Goal: Task Accomplishment & Management: Manage account settings

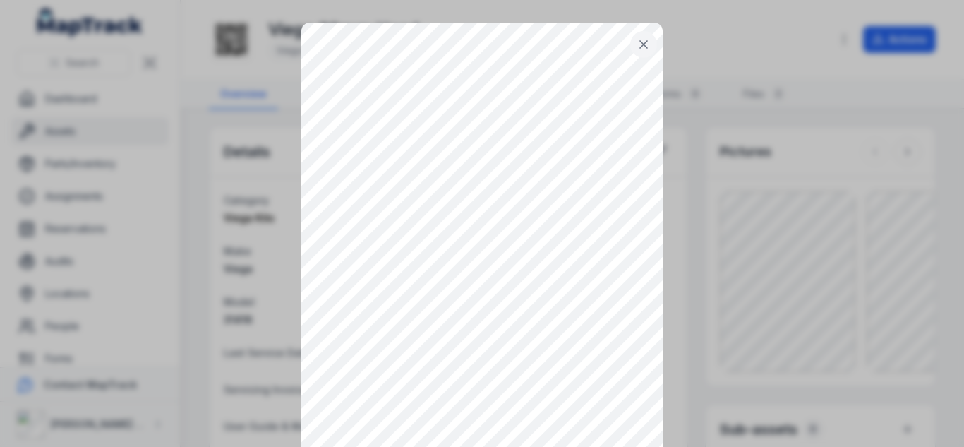
click at [670, 199] on div at bounding box center [482, 223] width 964 height 447
click at [668, 131] on div at bounding box center [482, 223] width 964 height 447
click at [260, 109] on div at bounding box center [482, 223] width 964 height 447
click at [160, 133] on div at bounding box center [482, 223] width 964 height 447
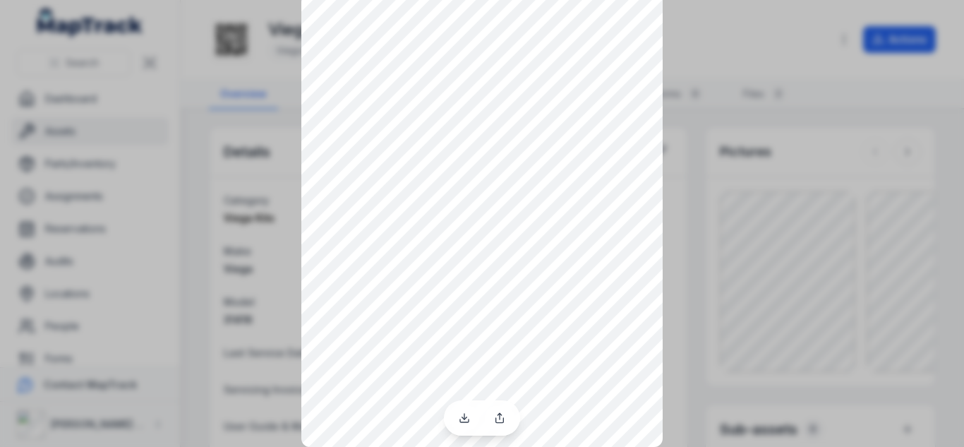
click at [821, 249] on div at bounding box center [482, 165] width 964 height 447
click at [907, 45] on div at bounding box center [482, 165] width 964 height 447
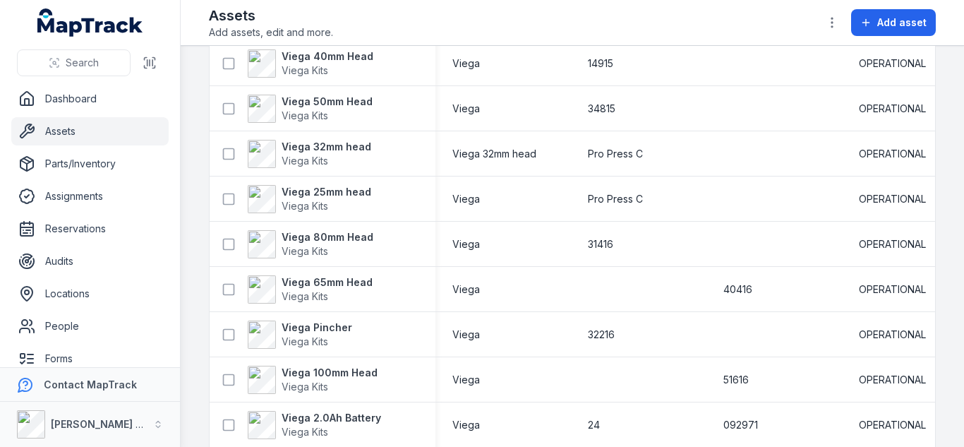
scroll to position [1050, 0]
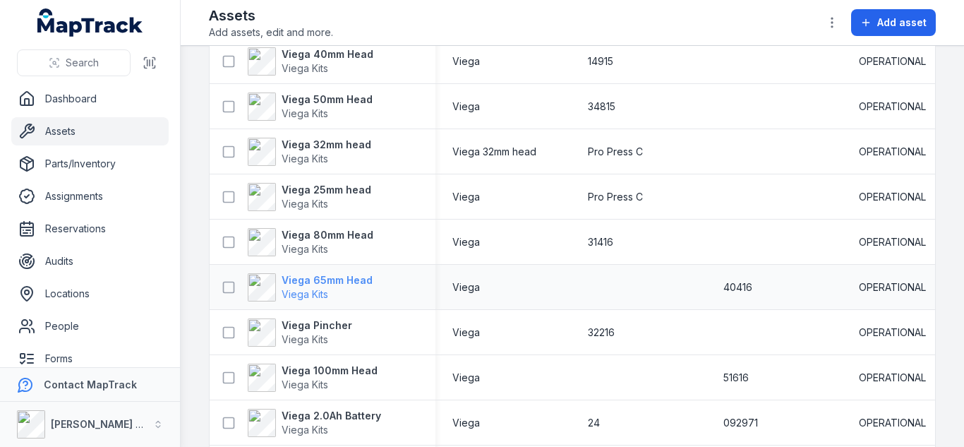
click at [315, 277] on strong "Viega 65mm Head" at bounding box center [327, 280] width 91 height 14
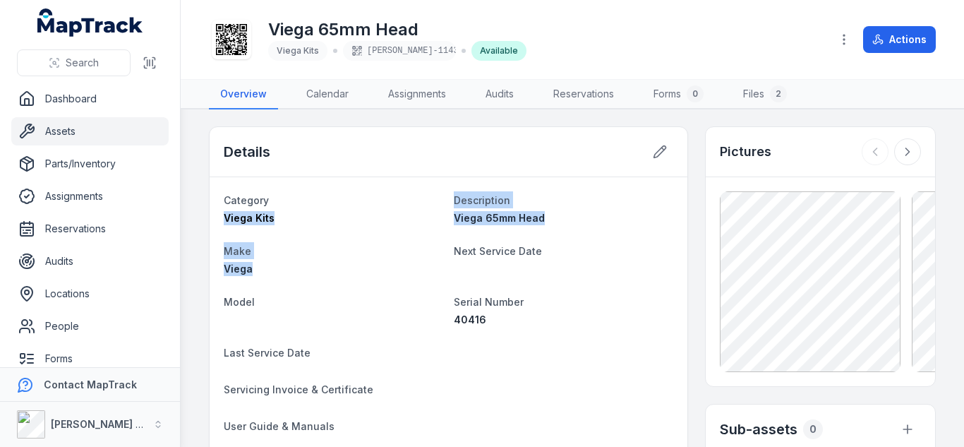
drag, startPoint x: 363, startPoint y: 188, endPoint x: 400, endPoint y: 325, distance: 142.6
click at [400, 325] on div "Model" at bounding box center [333, 310] width 219 height 34
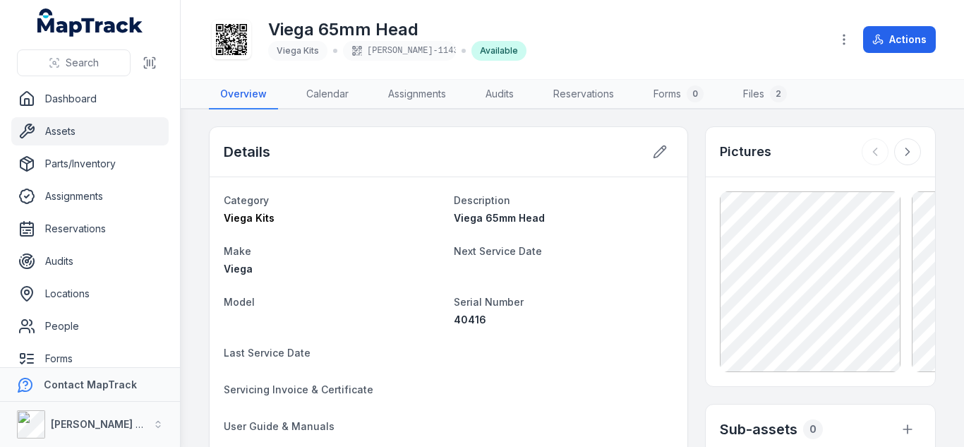
scroll to position [4, 0]
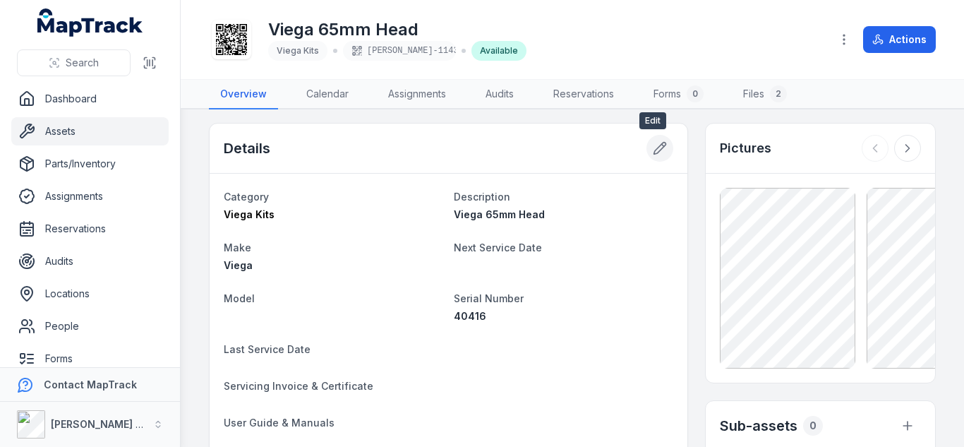
click at [650, 157] on button at bounding box center [659, 148] width 27 height 27
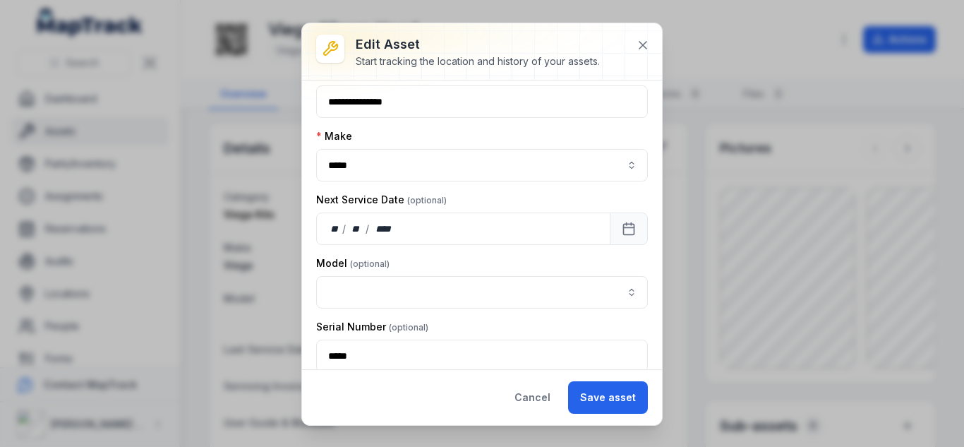
scroll to position [117, 0]
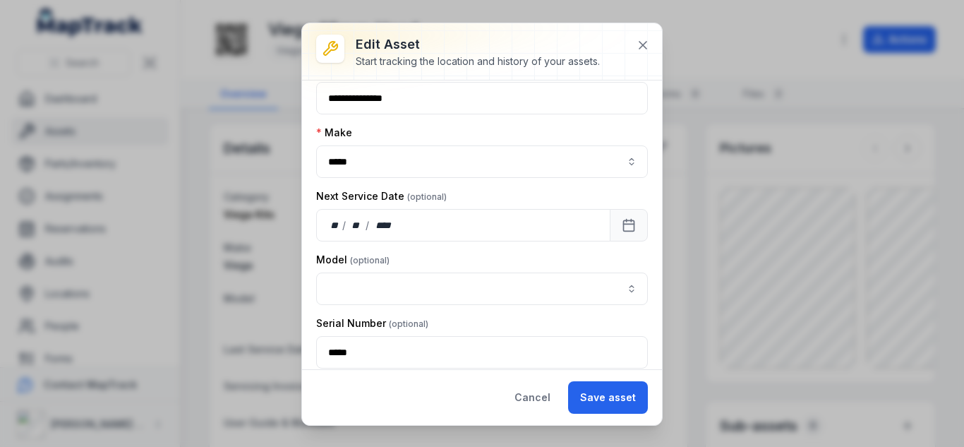
click at [388, 260] on div "Model" at bounding box center [482, 260] width 332 height 14
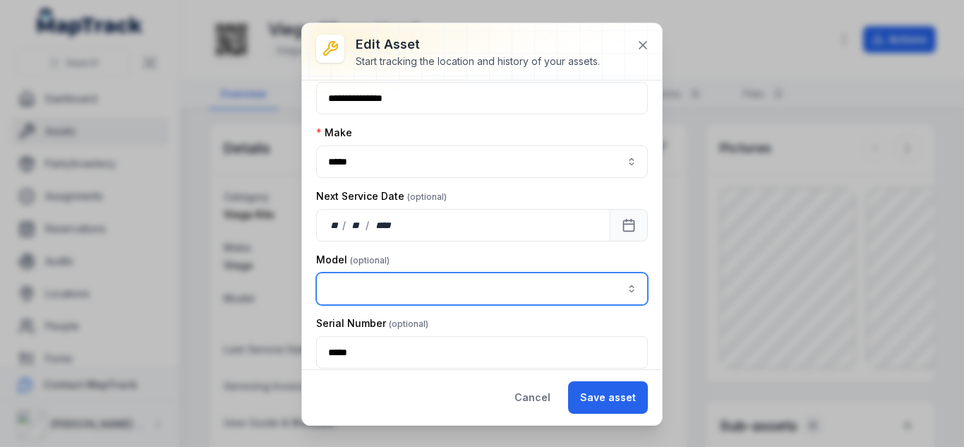
click at [384, 294] on input "asset-edit:cf[15485646-641d-4018-a890-10f5a66d77ec]-label" at bounding box center [482, 288] width 332 height 32
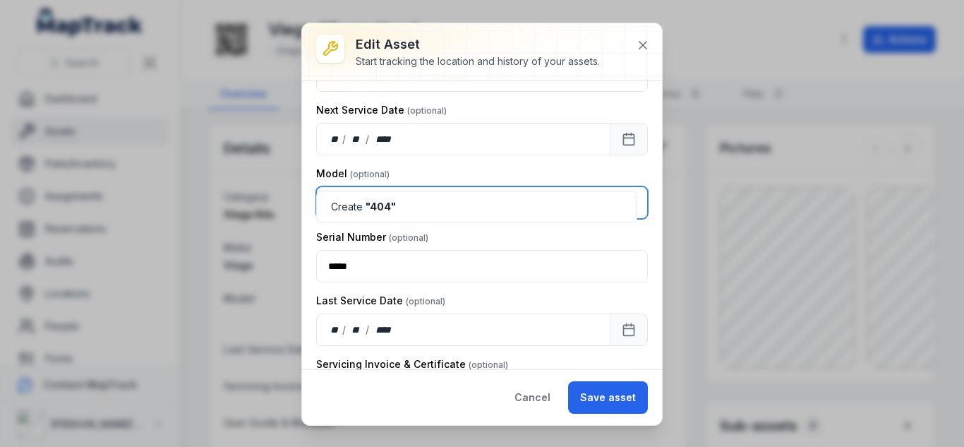
scroll to position [241, 0]
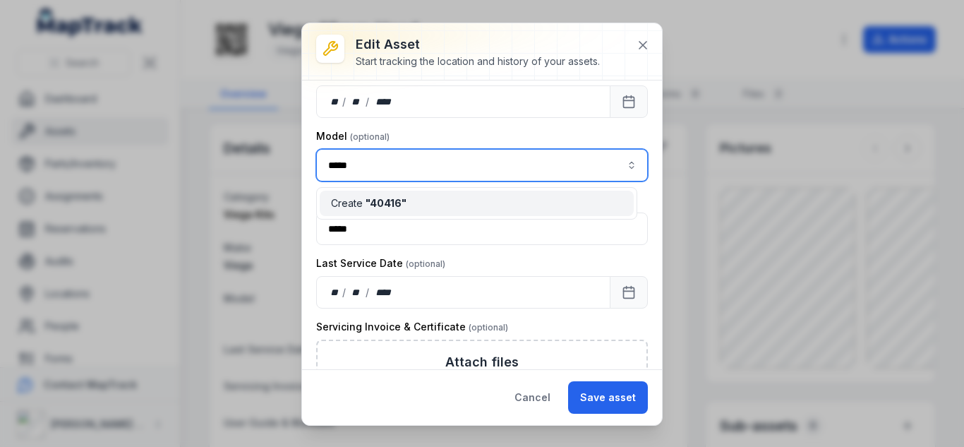
click at [401, 205] on span "" 40416 "" at bounding box center [385, 203] width 41 height 12
type input "*****"
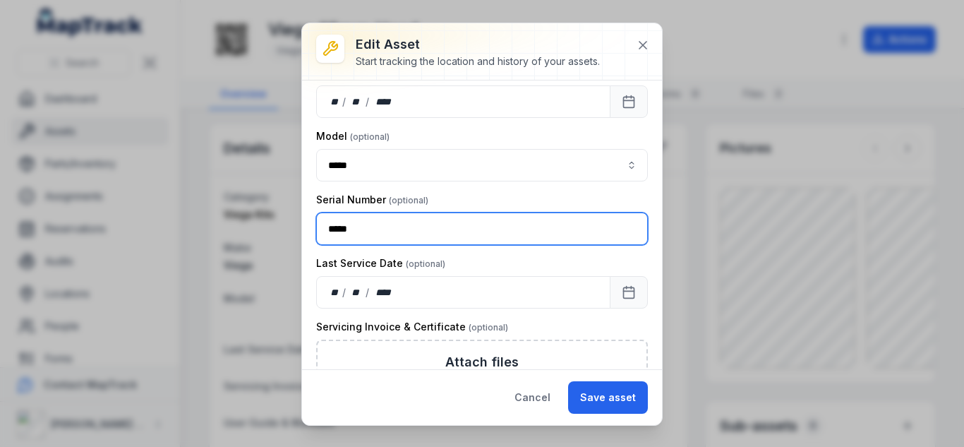
drag, startPoint x: 387, startPoint y: 234, endPoint x: 263, endPoint y: 249, distance: 125.1
click at [263, 249] on div "**********" at bounding box center [482, 223] width 964 height 447
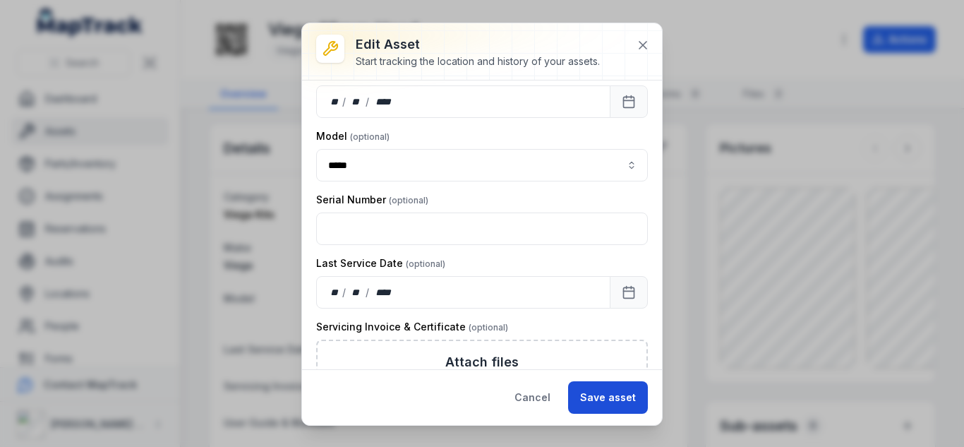
click at [620, 392] on button "Save asset" at bounding box center [608, 397] width 80 height 32
